Goal: Information Seeking & Learning: Learn about a topic

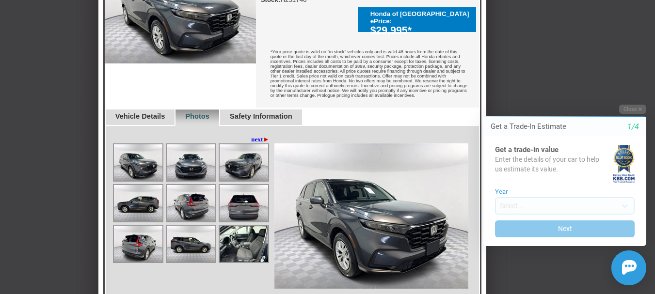
scroll to position [344, 0]
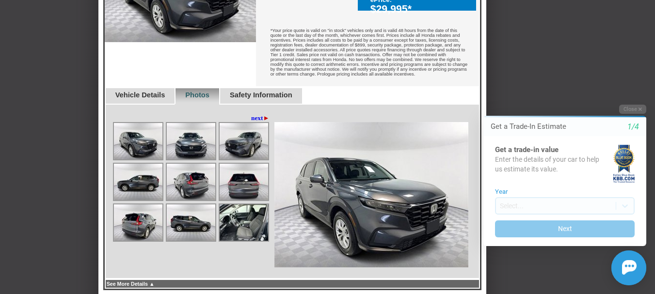
click at [149, 91] on link "Vehicle Details" at bounding box center [140, 95] width 50 height 8
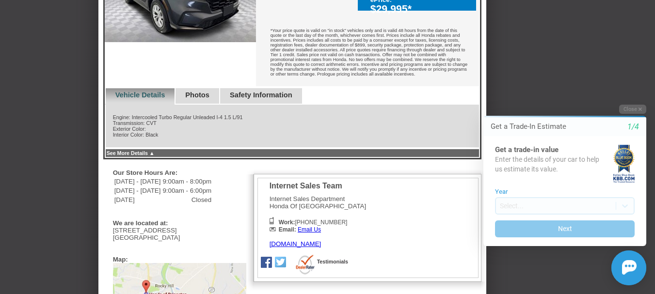
click at [149, 91] on link "Vehicle Details" at bounding box center [140, 95] width 50 height 8
click at [155, 150] on link "See More Details ▲" at bounding box center [131, 153] width 48 height 6
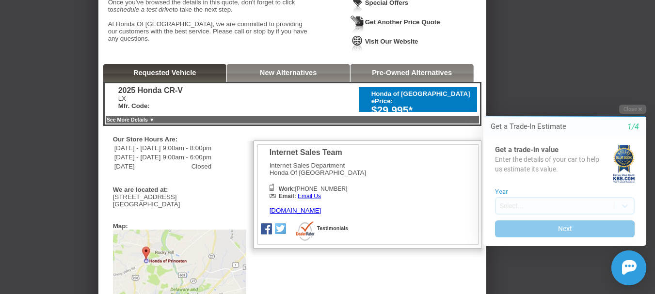
scroll to position [202, 0]
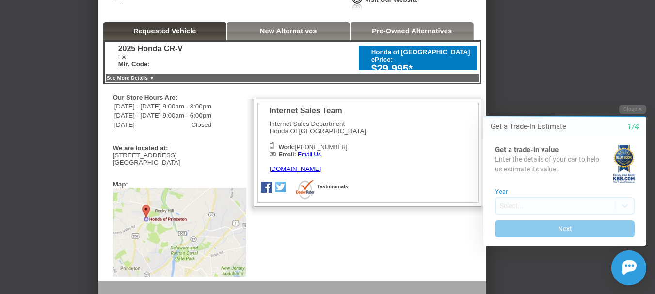
click at [155, 81] on link "See More Details ▼" at bounding box center [131, 78] width 48 height 6
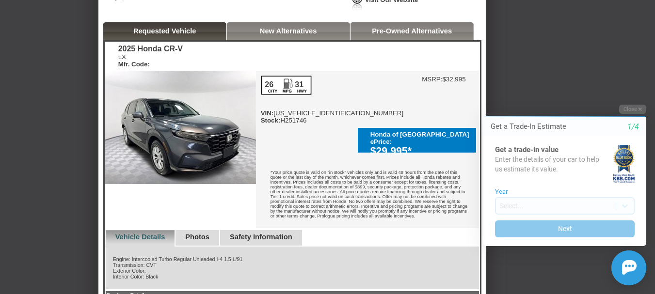
click at [287, 233] on link "Safety Information" at bounding box center [261, 237] width 63 height 8
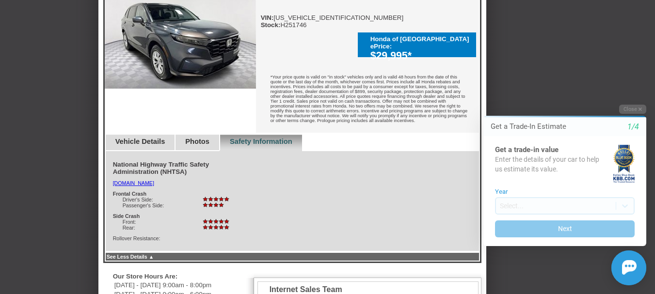
scroll to position [299, 0]
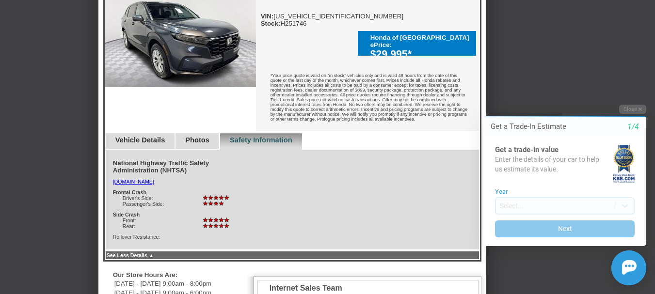
click at [157, 136] on link "Vehicle Details" at bounding box center [140, 140] width 50 height 8
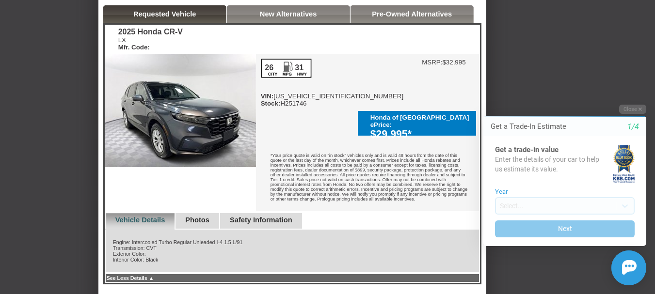
scroll to position [202, 0]
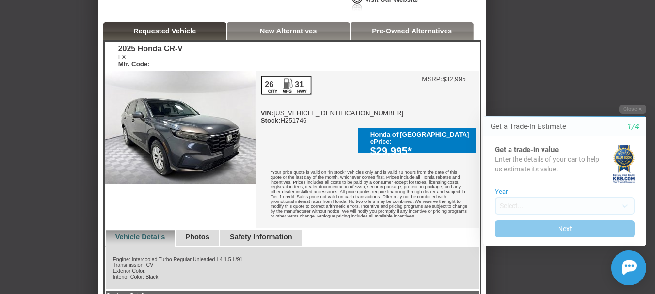
click at [318, 120] on div "26 31 VIN: [US_VEHICLE_IDENTIFICATION_NUMBER] Stock: H251746" at bounding box center [332, 100] width 143 height 48
copy div "[US_VEHICLE_IDENTIFICATION_NUMBER]"
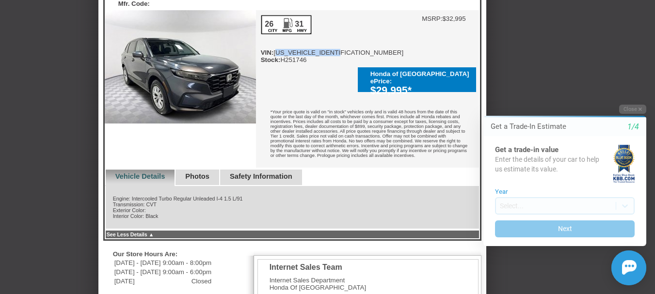
scroll to position [263, 0]
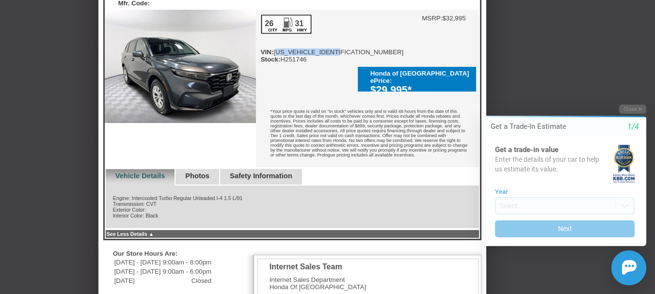
click at [209, 172] on link "Photos" at bounding box center [197, 176] width 24 height 8
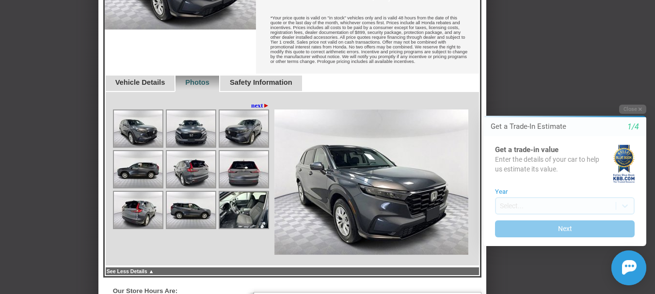
scroll to position [360, 0]
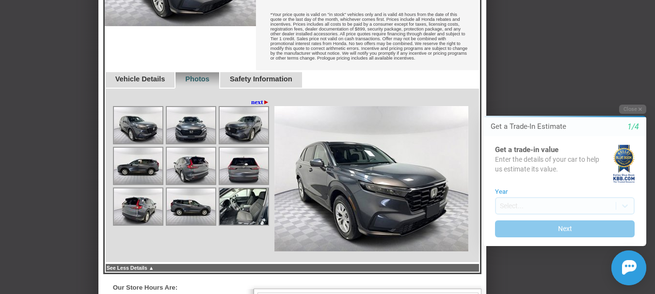
click at [145, 112] on img at bounding box center [138, 125] width 48 height 36
click at [188, 120] on img at bounding box center [191, 125] width 48 height 36
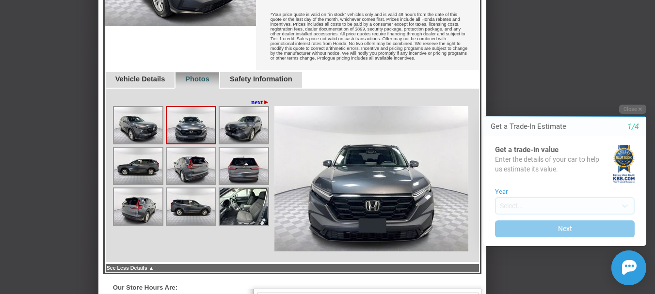
click at [246, 116] on img at bounding box center [244, 125] width 48 height 36
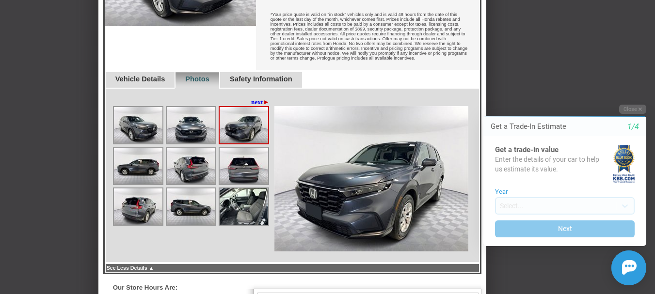
click at [151, 153] on img at bounding box center [138, 166] width 48 height 36
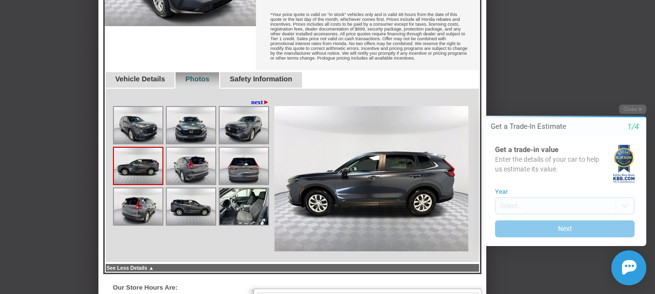
click at [193, 157] on img at bounding box center [191, 166] width 48 height 36
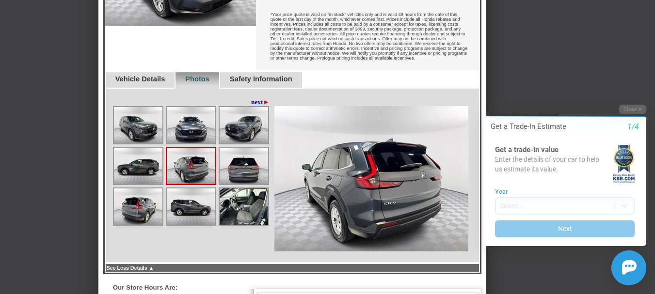
click at [235, 152] on img at bounding box center [244, 166] width 48 height 36
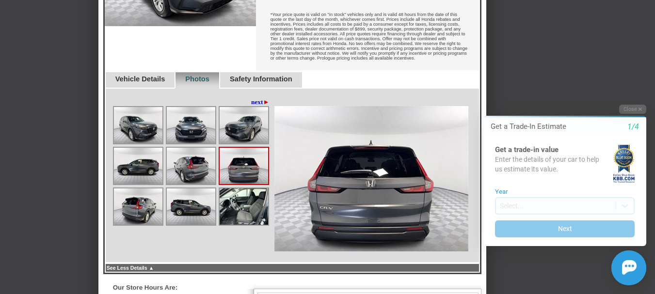
click at [153, 191] on img at bounding box center [138, 207] width 48 height 36
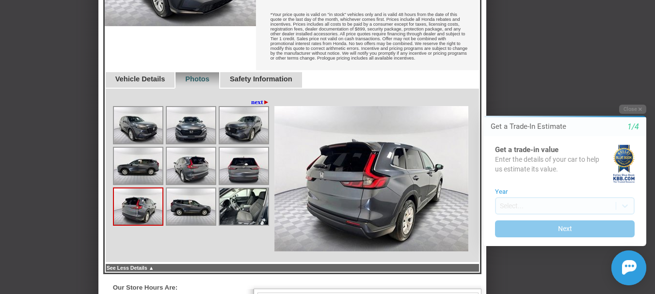
click at [182, 192] on img at bounding box center [191, 207] width 48 height 36
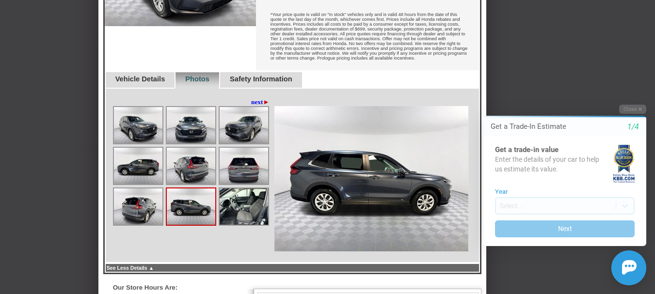
click at [237, 193] on img at bounding box center [244, 207] width 48 height 36
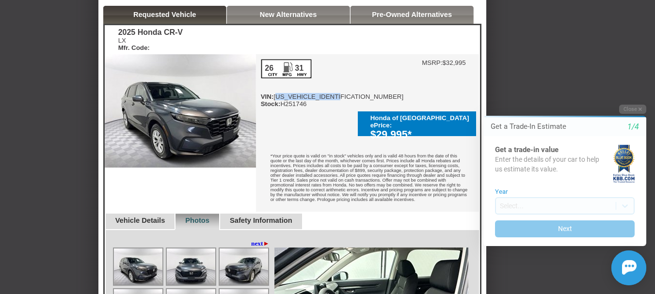
scroll to position [214, 0]
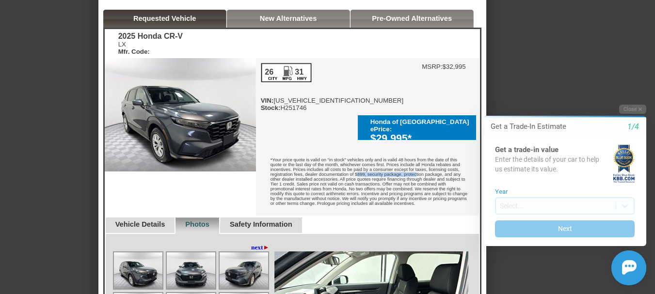
drag, startPoint x: 387, startPoint y: 150, endPoint x: 457, endPoint y: 152, distance: 69.8
click at [457, 152] on div "*Your price quote is valid on "in stock" vehicles only and is valid 48 hours fr…" at bounding box center [367, 182] width 223 height 65
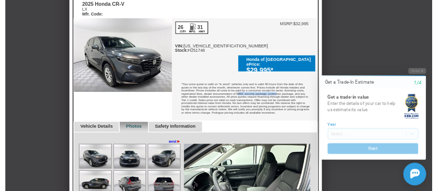
scroll to position [242, 0]
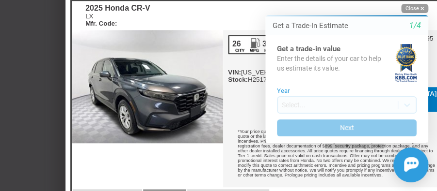
click at [414, 9] on button "Close" at bounding box center [414, 8] width 27 height 9
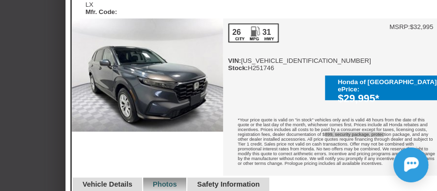
scroll to position [274, 0]
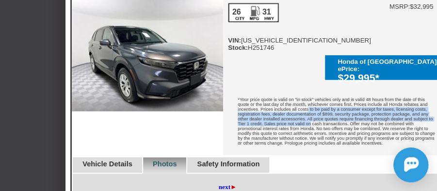
drag, startPoint x: 314, startPoint y: 85, endPoint x: 405, endPoint y: 101, distance: 92.1
click at [405, 101] on div "*Your price quote is valid on "in stock" vehicles only and is valid 48 hours fr…" at bounding box center [334, 122] width 223 height 65
copy div "Prices includes all costs to be paid by a consumer except for taxes, licensing …"
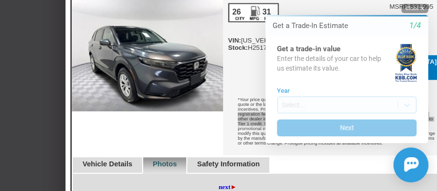
click at [415, 10] on button "Close" at bounding box center [414, 8] width 27 height 9
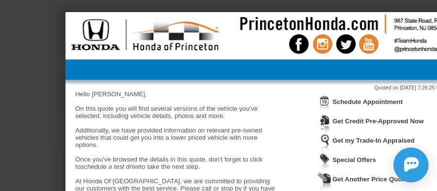
scroll to position [0, 0]
